Goal: Transaction & Acquisition: Purchase product/service

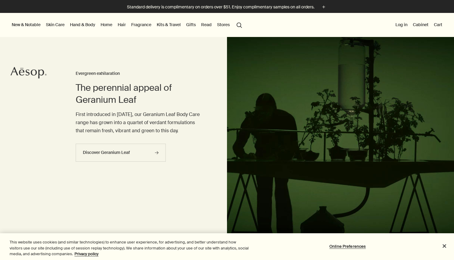
click at [174, 26] on link "Kits & Travel" at bounding box center [169, 25] width 26 height 8
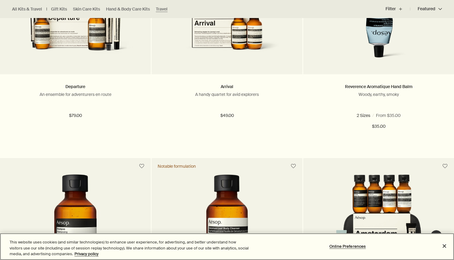
scroll to position [915, 0]
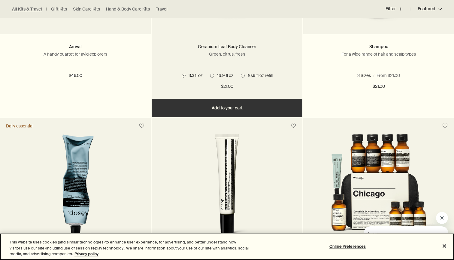
scroll to position [1247, 0]
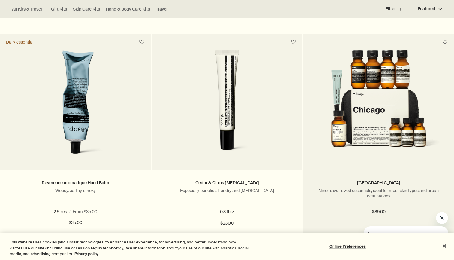
click at [376, 113] on img at bounding box center [378, 105] width 127 height 111
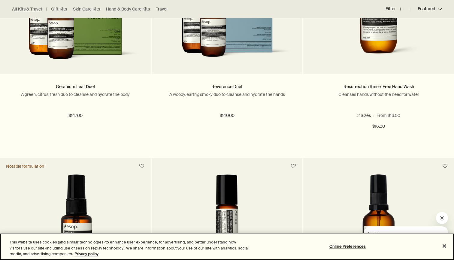
scroll to position [483, 0]
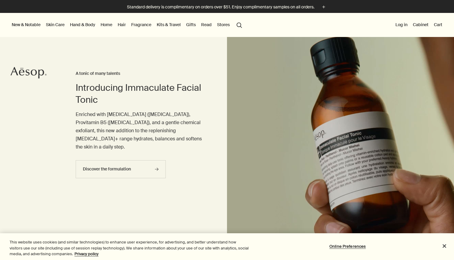
click at [165, 25] on link "Kits & Travel" at bounding box center [169, 25] width 26 height 8
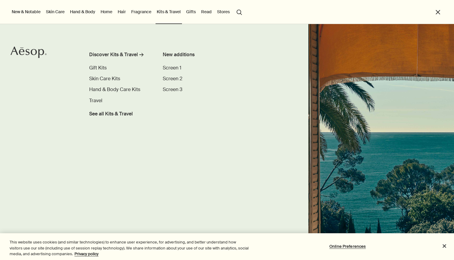
click at [239, 14] on button "search Search" at bounding box center [239, 11] width 11 height 11
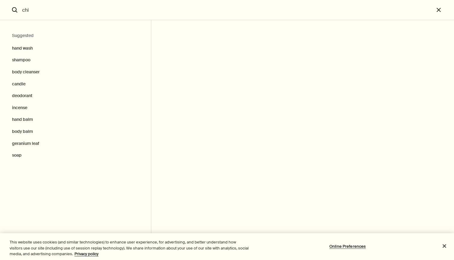
type input "chic"
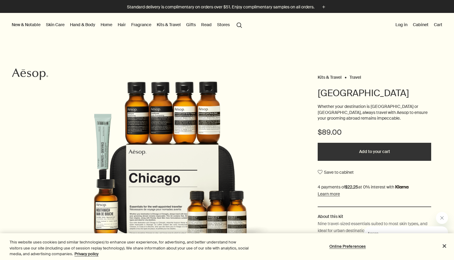
click at [401, 23] on button "Log in" at bounding box center [401, 25] width 14 height 8
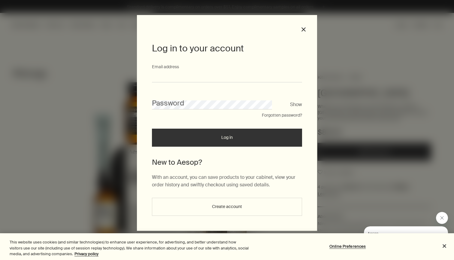
type input "**********"
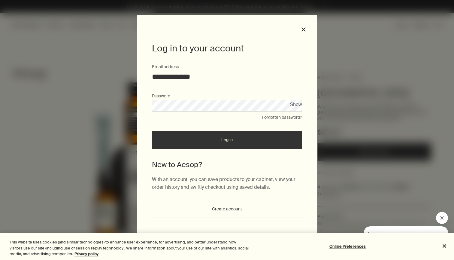
click at [203, 145] on button "Log in" at bounding box center [227, 140] width 150 height 18
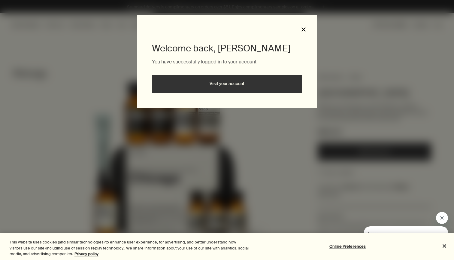
click at [304, 30] on button "close" at bounding box center [303, 29] width 5 height 5
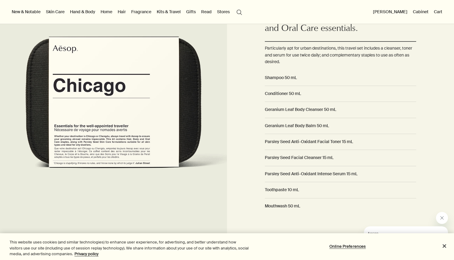
scroll to position [427, 0]
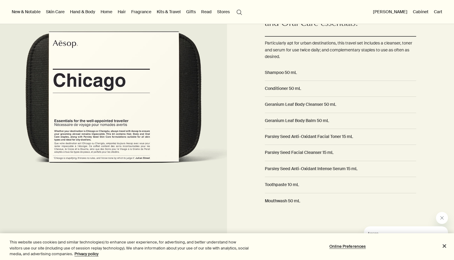
click at [149, 12] on link "Fragrance" at bounding box center [141, 12] width 23 height 8
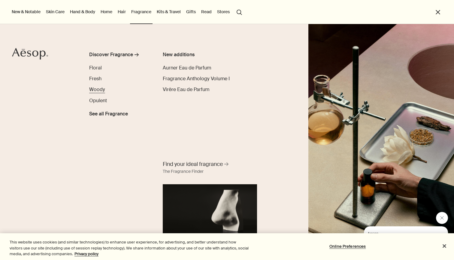
click at [101, 90] on span "Woody" at bounding box center [97, 89] width 16 height 6
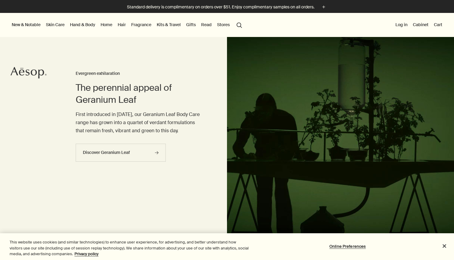
click at [402, 26] on button "Log in" at bounding box center [401, 25] width 14 height 8
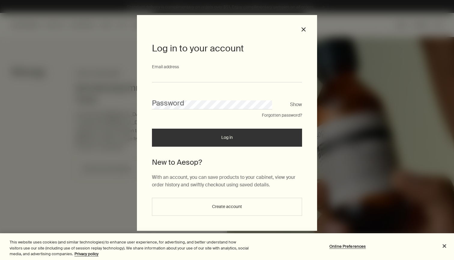
type input "**********"
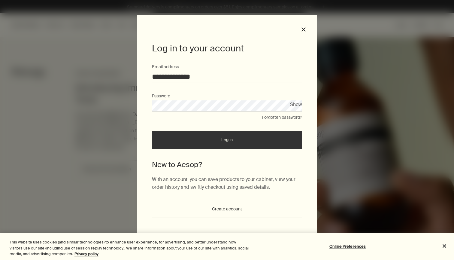
click at [232, 143] on button "Log in" at bounding box center [227, 140] width 150 height 18
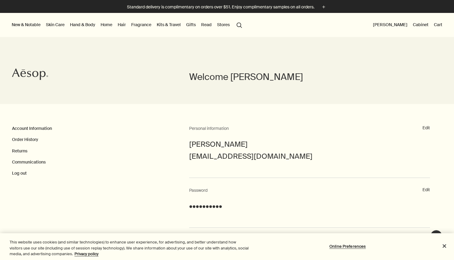
click at [170, 23] on link "Kits & Travel" at bounding box center [169, 25] width 26 height 8
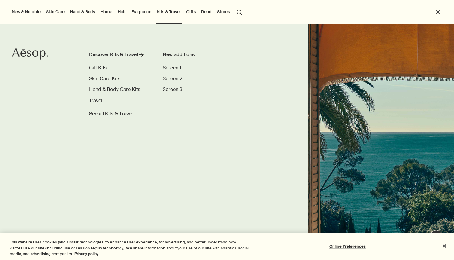
click at [238, 12] on button "search Search" at bounding box center [239, 11] width 11 height 11
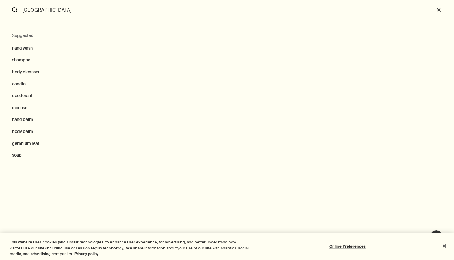
type input "chicago"
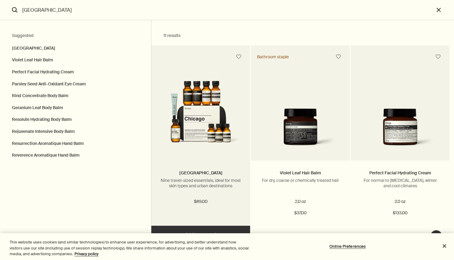
click at [180, 120] on img "Search" at bounding box center [200, 116] width 81 height 71
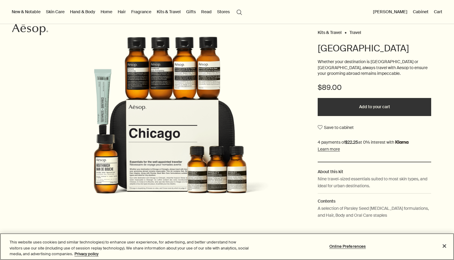
scroll to position [52, 0]
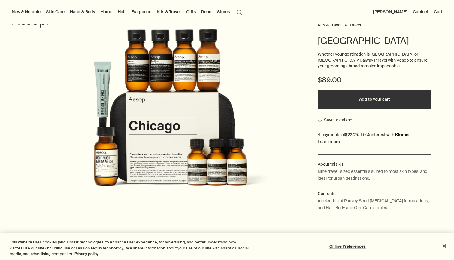
click at [342, 94] on button "Add to your cart" at bounding box center [374, 99] width 113 height 18
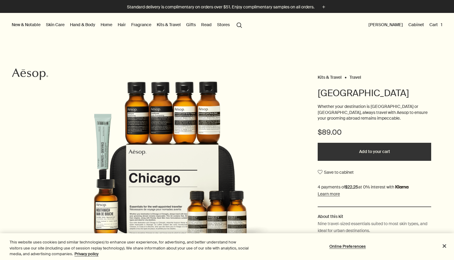
scroll to position [0, 0]
click at [53, 25] on link "Skin Care" at bounding box center [55, 25] width 21 height 8
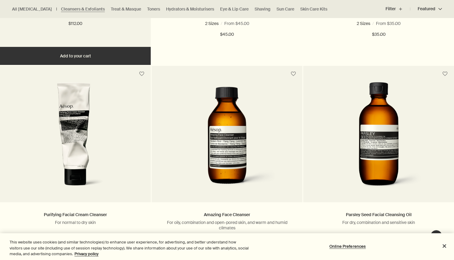
scroll to position [500, 0]
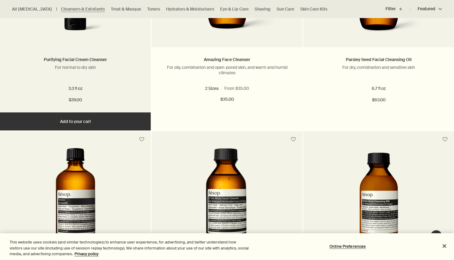
click at [89, 118] on button "Add Add to your cart" at bounding box center [75, 121] width 151 height 18
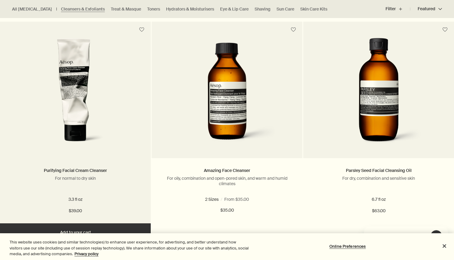
scroll to position [0, 0]
click at [82, 83] on img at bounding box center [76, 93] width 94 height 111
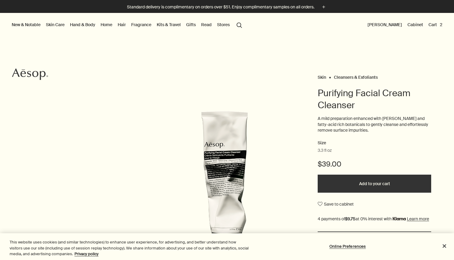
click at [438, 26] on button "Cart 2" at bounding box center [435, 25] width 16 height 8
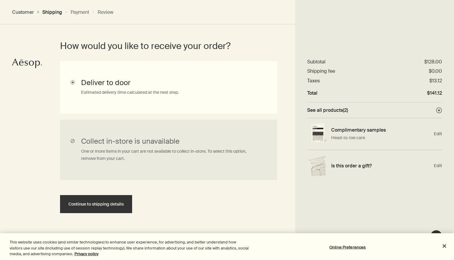
scroll to position [153, 0]
click at [113, 200] on button "Continue to shipping details" at bounding box center [96, 204] width 72 height 18
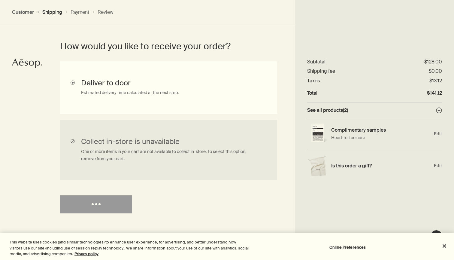
select select "US"
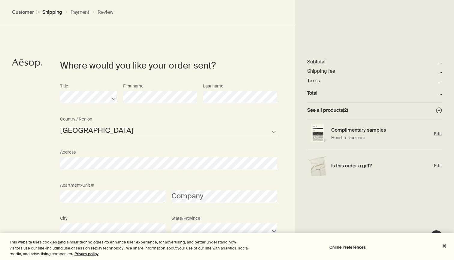
scroll to position [259, 0]
click at [379, 168] on h4 "Is this order a gift?" at bounding box center [381, 165] width 100 height 6
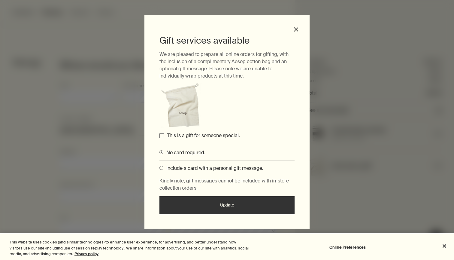
click at [205, 134] on label "This is a gift for someone special." at bounding box center [203, 135] width 73 height 6
click at [164, 134] on input "This is a gift for someone special." at bounding box center [161, 135] width 5 height 5
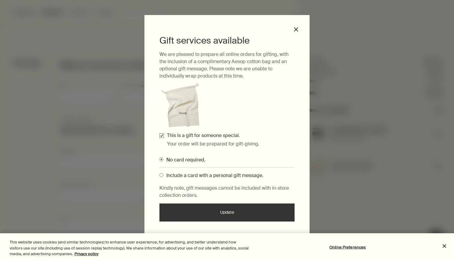
click at [222, 216] on button "Update" at bounding box center [226, 212] width 135 height 18
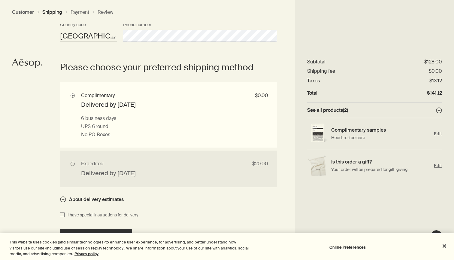
scroll to position [535, 0]
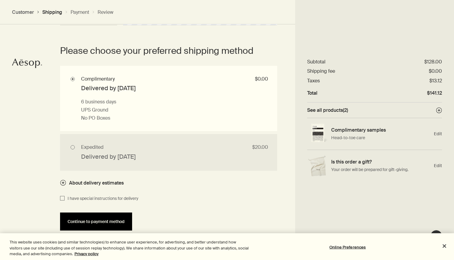
click at [116, 219] on span "Continue to payment method" at bounding box center [96, 221] width 57 height 5
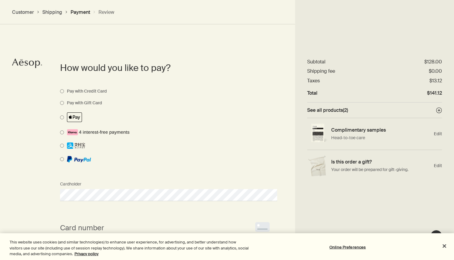
scroll to position [438, 0]
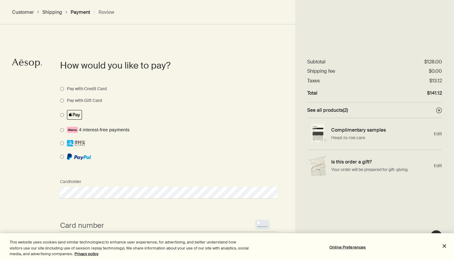
select select "US"
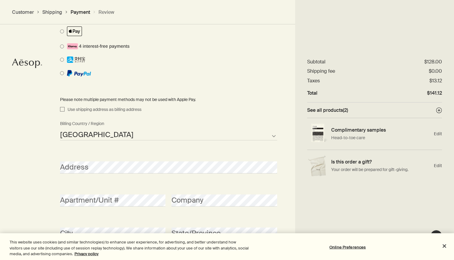
scroll to position [513, 0]
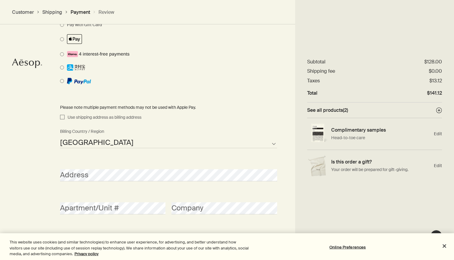
click at [134, 116] on span "Use shipping address as billing address" at bounding box center [103, 117] width 77 height 7
click at [65, 116] on input "Use shipping address as billing address" at bounding box center [62, 117] width 5 height 7
checkbox input "true"
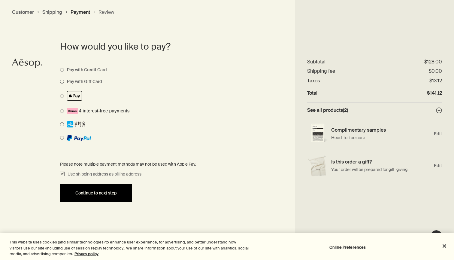
click at [115, 184] on button "Continue to next step" at bounding box center [96, 193] width 72 height 18
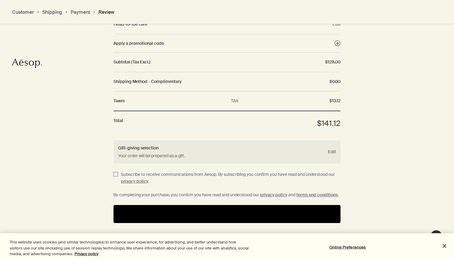
scroll to position [745, 0]
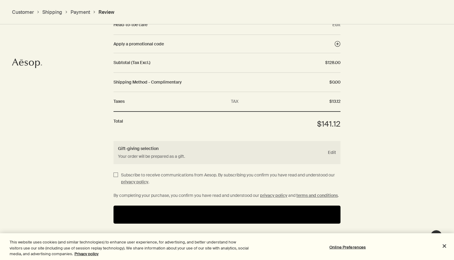
click at [220, 214] on button "Pay" at bounding box center [226, 214] width 227 height 18
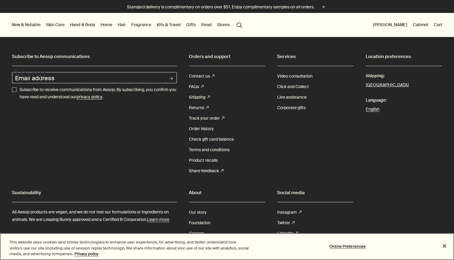
scroll to position [-1, 0]
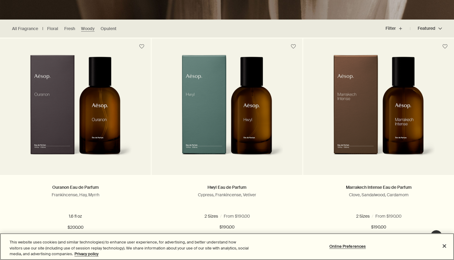
scroll to position [172, 0]
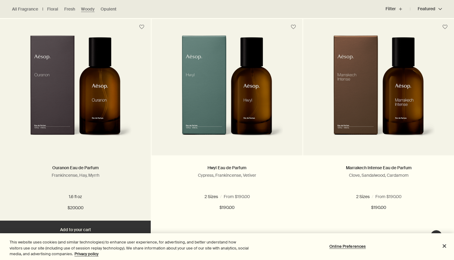
click at [112, 131] on img at bounding box center [75, 90] width 114 height 111
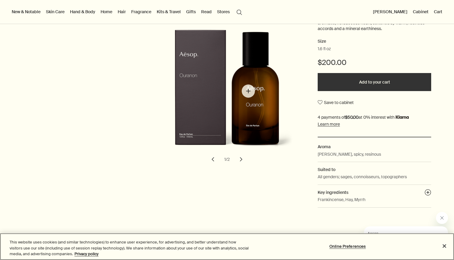
scroll to position [101, 0]
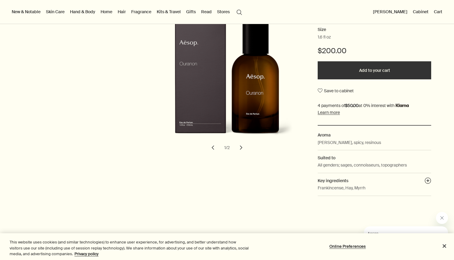
click at [241, 146] on button "chevron" at bounding box center [240, 147] width 13 height 13
